Goal: Check status: Check status

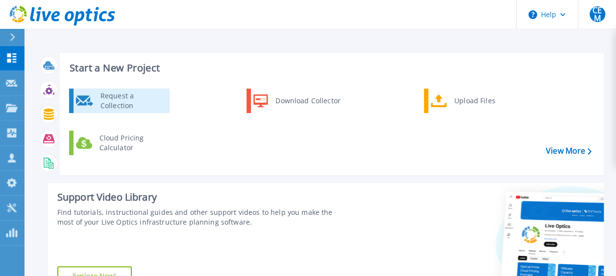
click at [136, 97] on div "Request a Collection" at bounding box center [132, 101] width 72 height 20
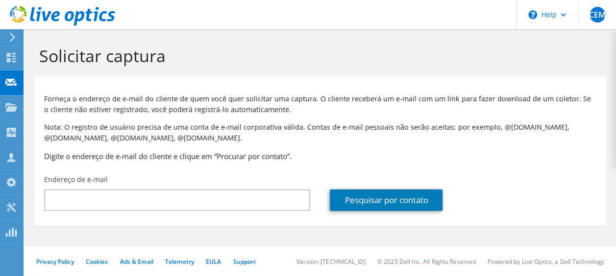
click at [12, 37] on icon at bounding box center [12, 37] width 7 height 9
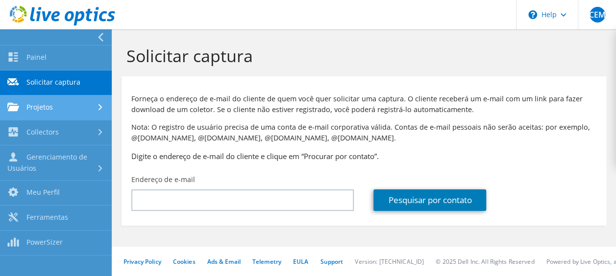
click at [54, 113] on link "Projetos" at bounding box center [56, 108] width 112 height 25
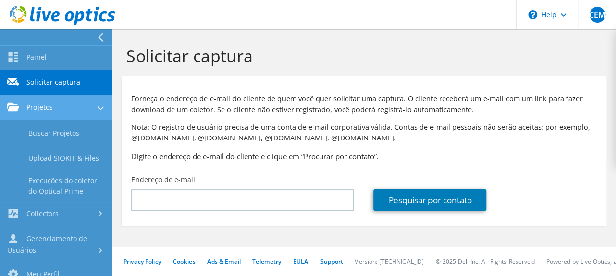
click at [65, 109] on link "Projetos" at bounding box center [56, 108] width 112 height 25
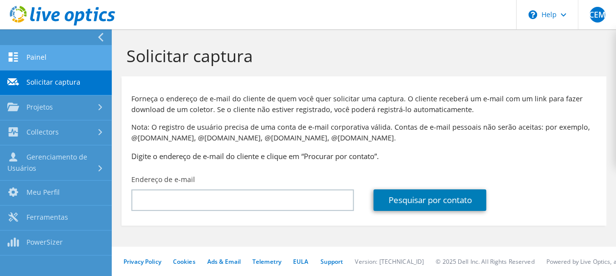
click at [44, 54] on link "Painel" at bounding box center [56, 58] width 112 height 25
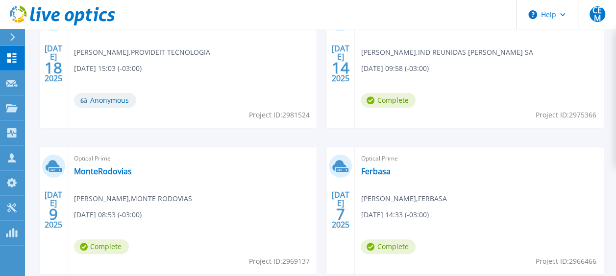
scroll to position [392, 0]
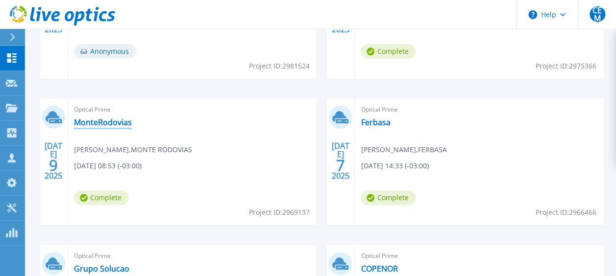
click at [98, 122] on link "MonteRodovias" at bounding box center [103, 123] width 58 height 10
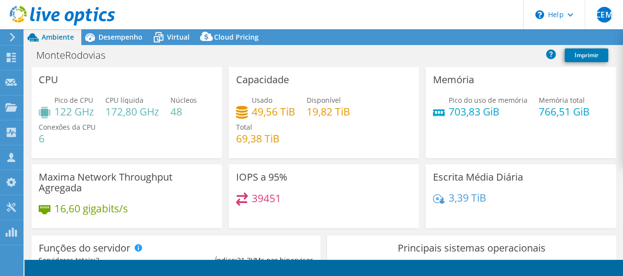
select select "USD"
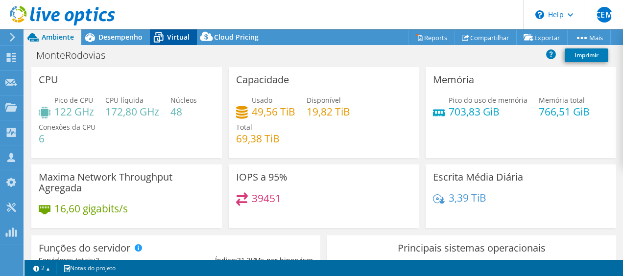
click at [172, 41] on span "Virtual" at bounding box center [178, 36] width 23 height 9
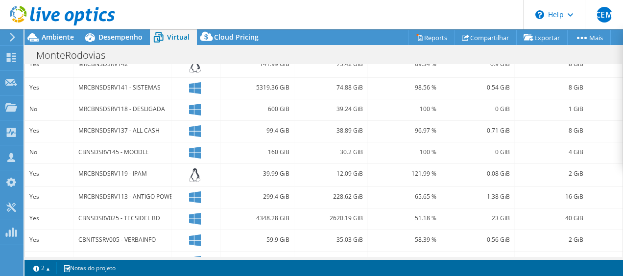
scroll to position [388, 0]
